Goal: Navigation & Orientation: Find specific page/section

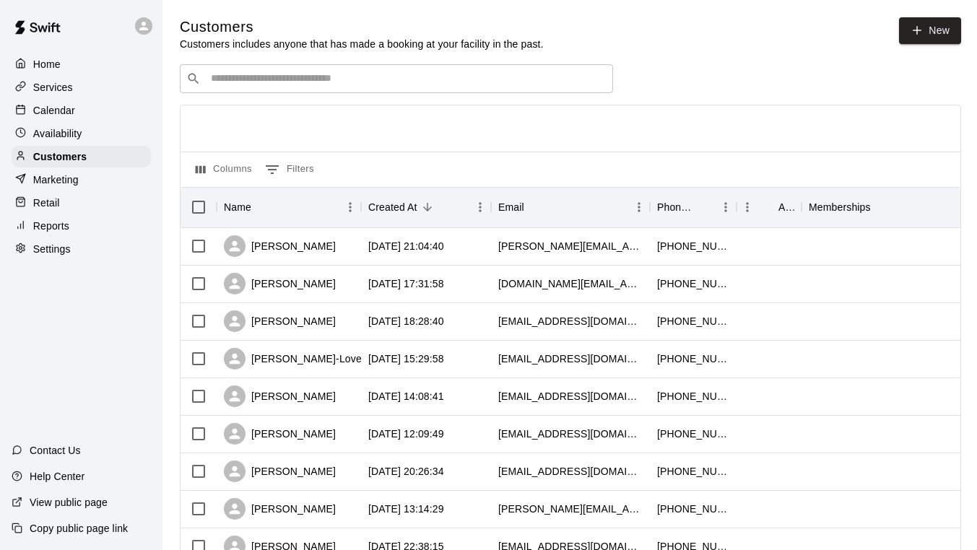
click at [49, 112] on p "Calendar" at bounding box center [54, 110] width 42 height 14
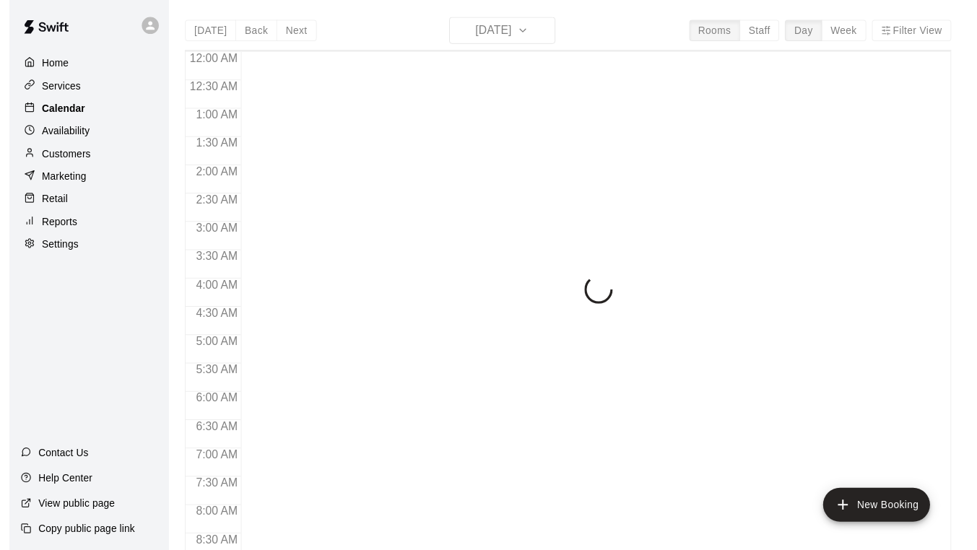
scroll to position [862, 0]
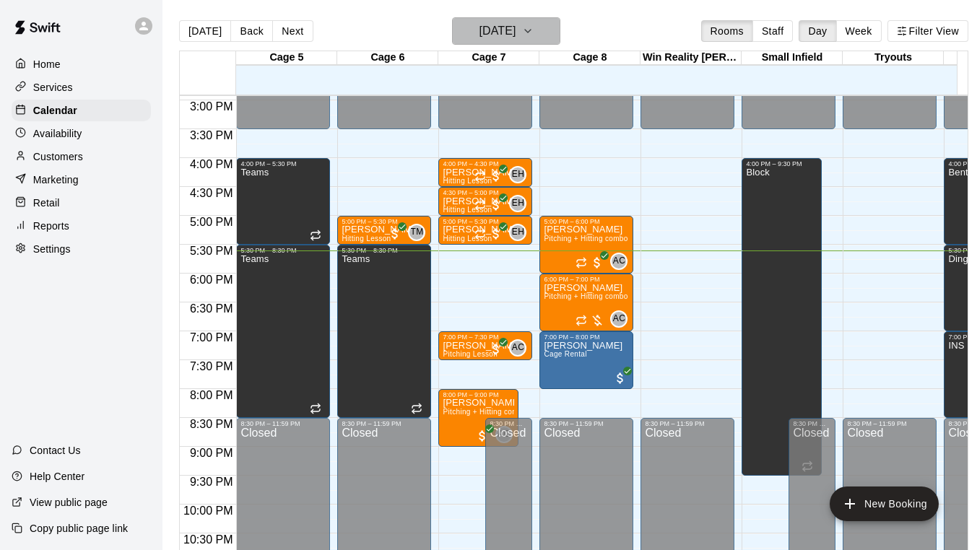
click at [534, 24] on icon "button" at bounding box center [528, 30] width 12 height 17
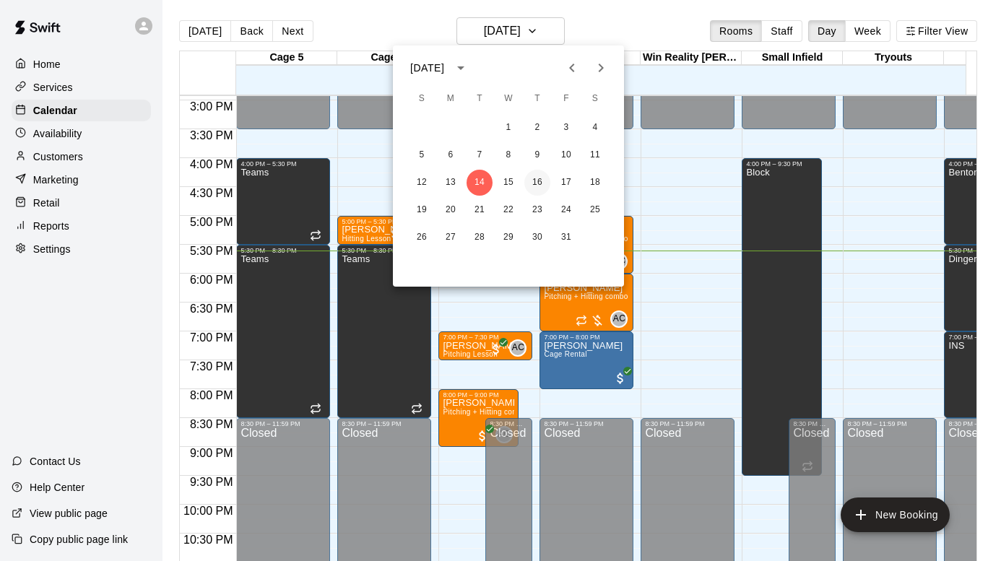
click at [543, 178] on button "16" at bounding box center [537, 183] width 26 height 26
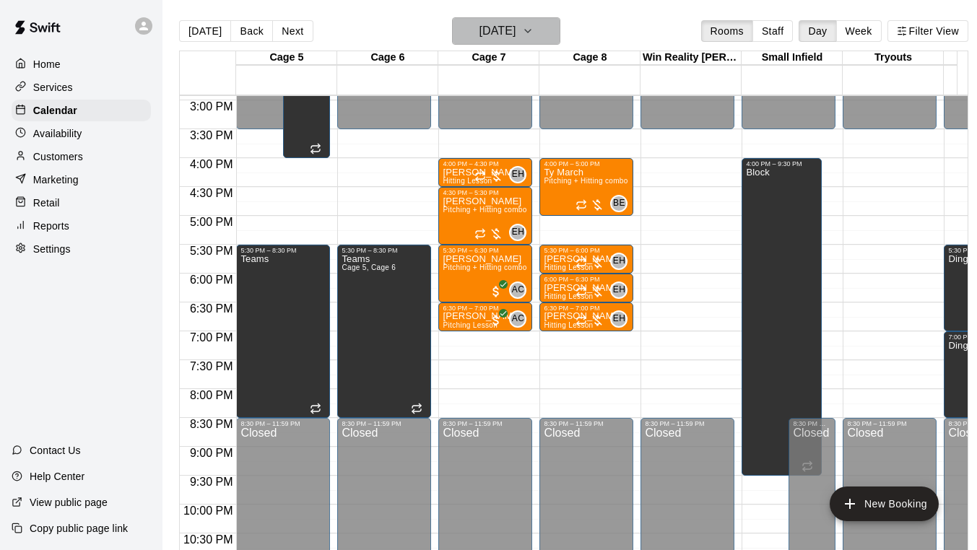
click at [534, 33] on icon "button" at bounding box center [528, 30] width 12 height 17
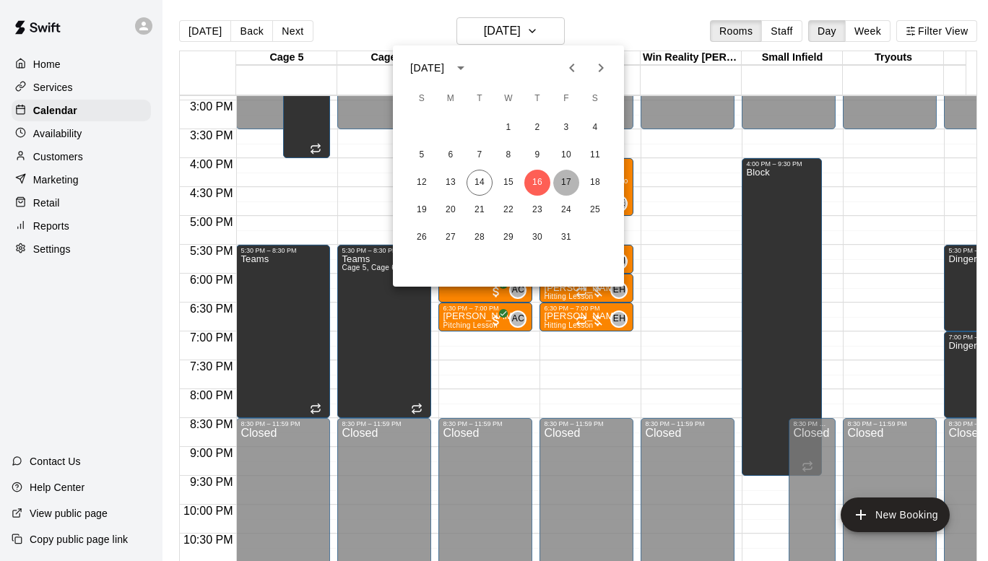
click at [571, 177] on button "17" at bounding box center [566, 183] width 26 height 26
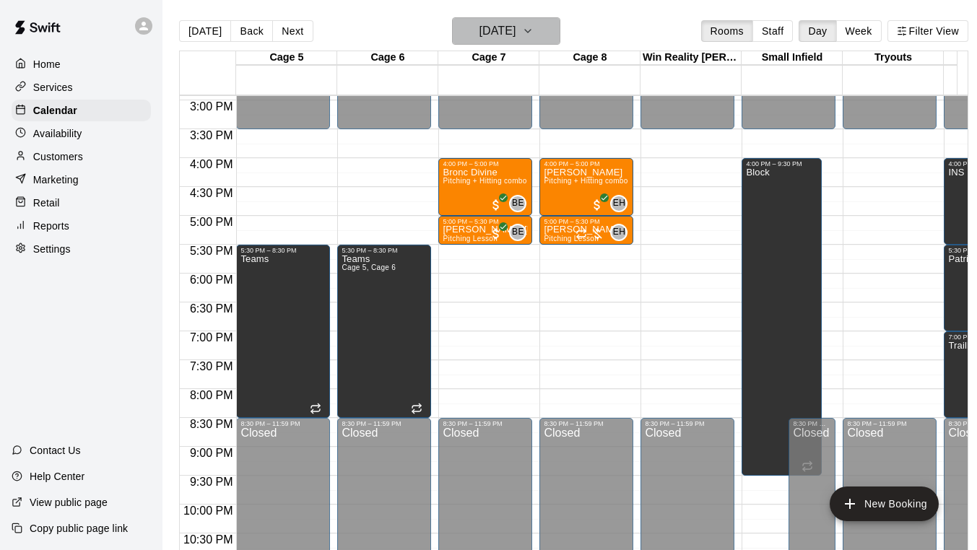
click at [540, 33] on button "[DATE]" at bounding box center [506, 30] width 108 height 27
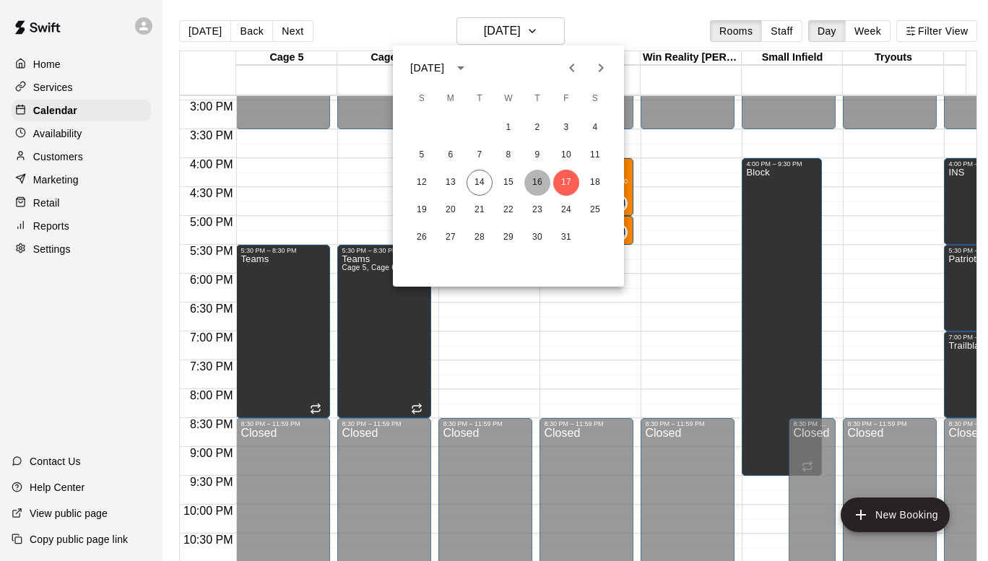
click at [542, 176] on button "16" at bounding box center [537, 183] width 26 height 26
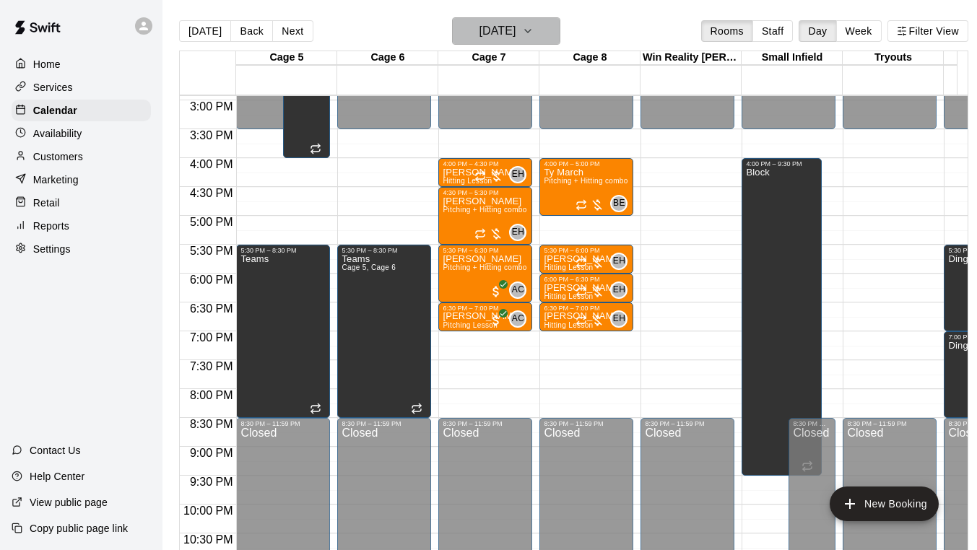
click at [498, 27] on h6 "[DATE]" at bounding box center [497, 31] width 37 height 20
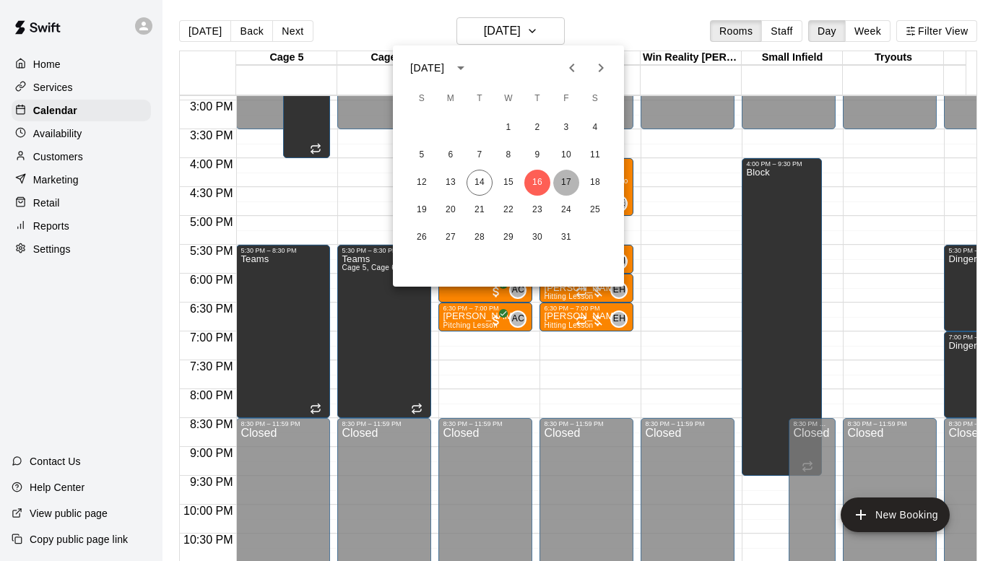
click at [562, 176] on button "17" at bounding box center [566, 183] width 26 height 26
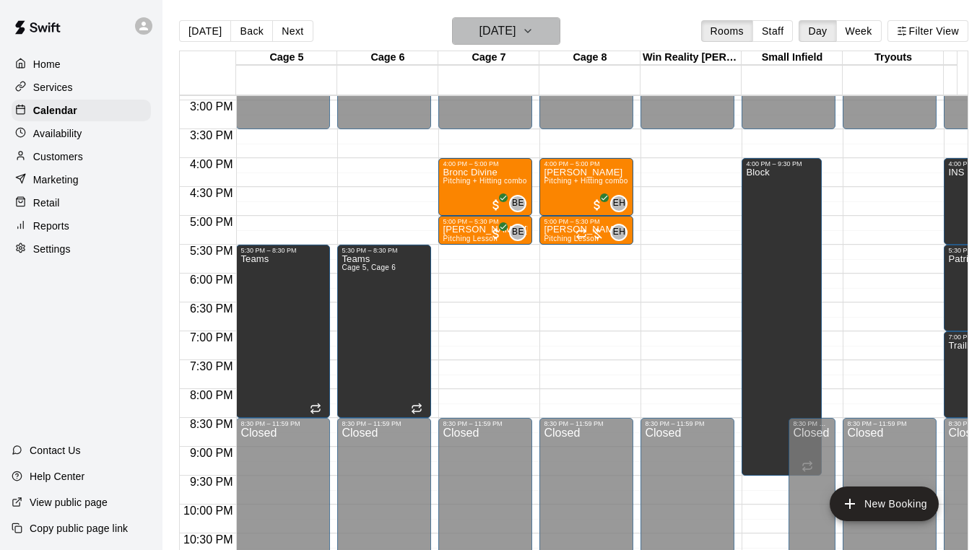
click at [516, 33] on h6 "[DATE]" at bounding box center [497, 31] width 37 height 20
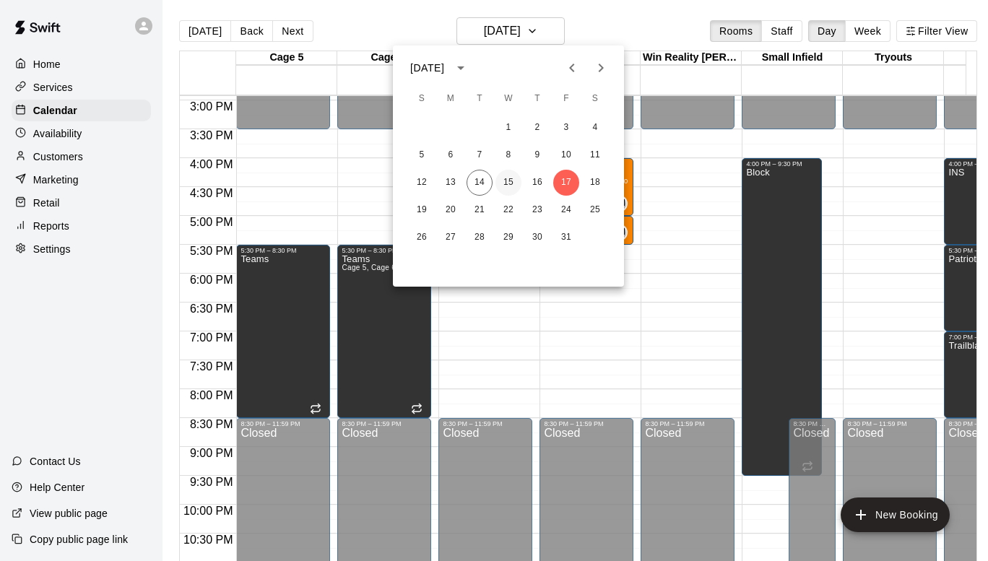
click at [503, 177] on button "15" at bounding box center [508, 183] width 26 height 26
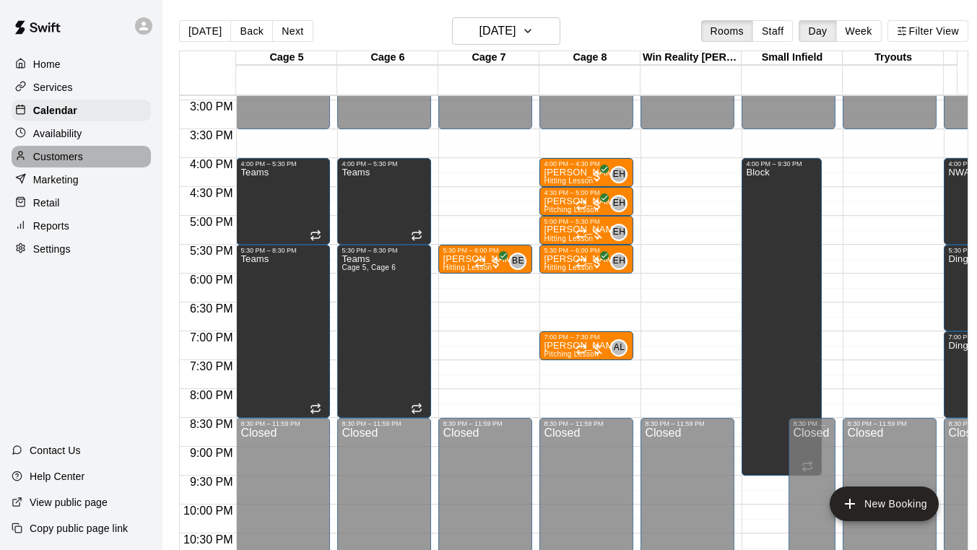
click at [54, 163] on p "Customers" at bounding box center [58, 157] width 50 height 14
